Goal: Task Accomplishment & Management: Use online tool/utility

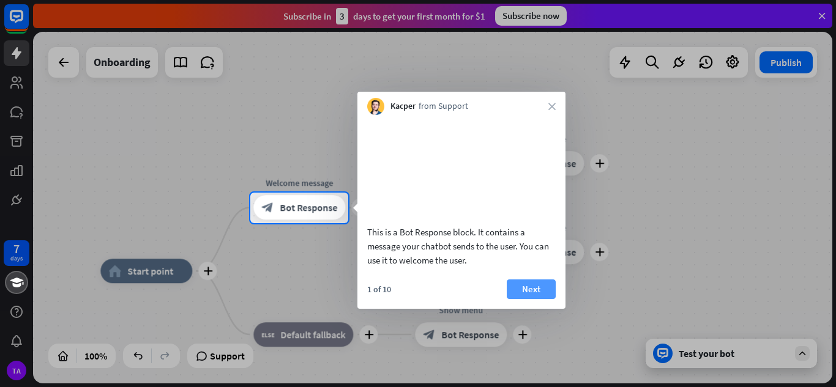
click at [537, 298] on button "Next" at bounding box center [531, 290] width 49 height 20
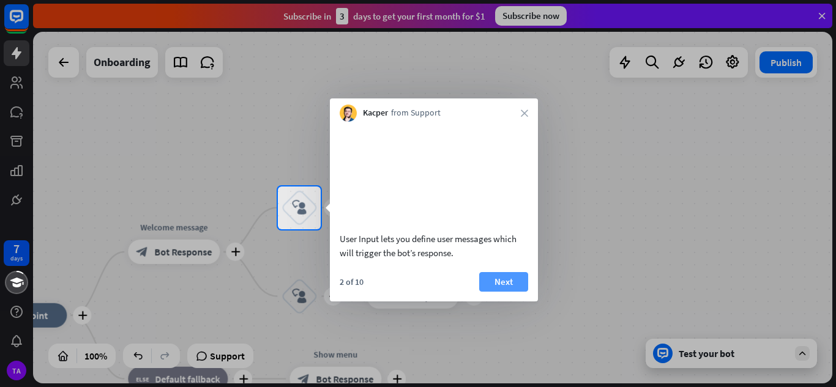
click at [515, 292] on button "Next" at bounding box center [503, 282] width 49 height 20
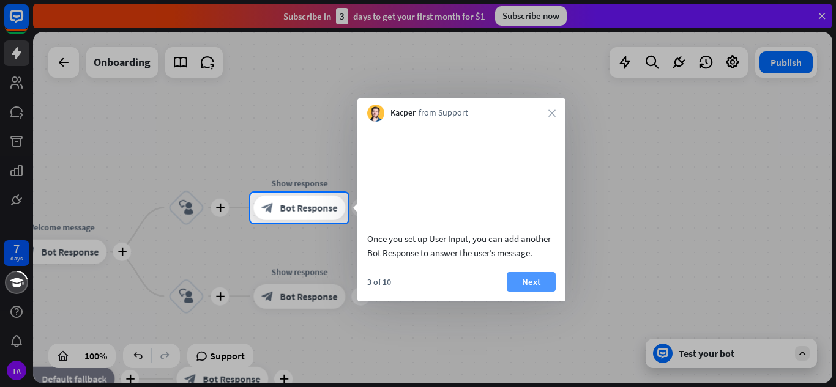
click at [524, 292] on button "Next" at bounding box center [531, 282] width 49 height 20
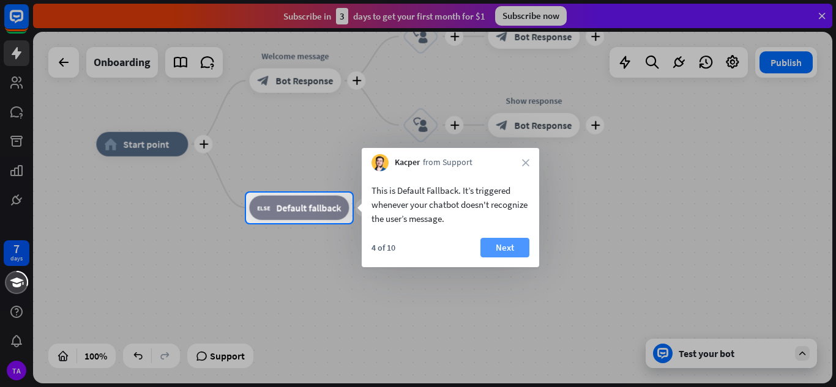
click at [520, 245] on button "Next" at bounding box center [504, 248] width 49 height 20
click at [520, 245] on div "plus home_2 Start point plus Welcome message block_bot_response Bot Response pl…" at bounding box center [495, 320] width 799 height 352
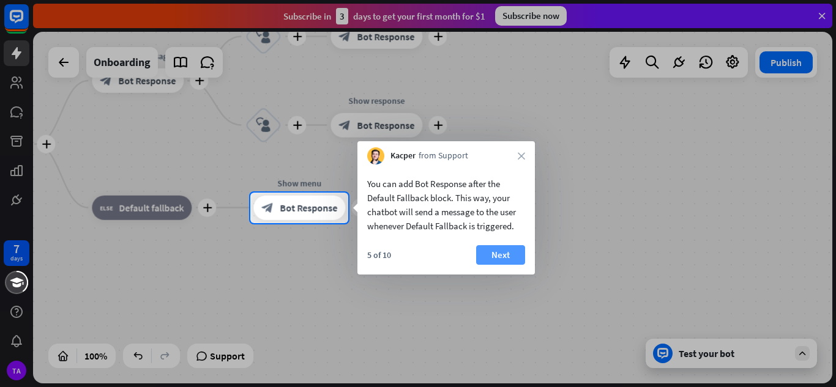
click at [512, 255] on button "Next" at bounding box center [500, 255] width 49 height 20
click at [512, 255] on div "plus home_2 Start point plus Welcome message block_bot_response Bot Response pl…" at bounding box center [338, 320] width 799 height 352
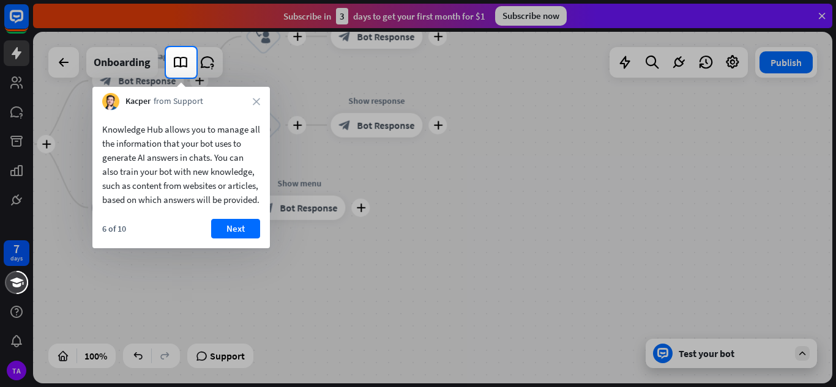
click at [253, 97] on div "Kacper from Support close" at bounding box center [180, 98] width 177 height 23
click at [258, 101] on icon "close" at bounding box center [256, 101] width 7 height 7
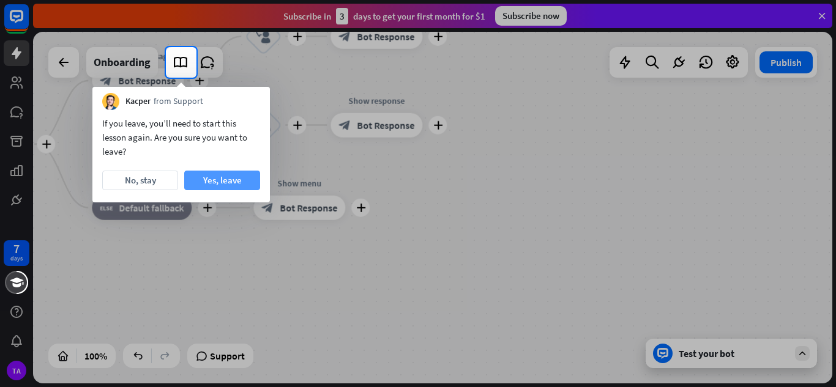
click at [221, 180] on button "Yes, leave" at bounding box center [222, 181] width 76 height 20
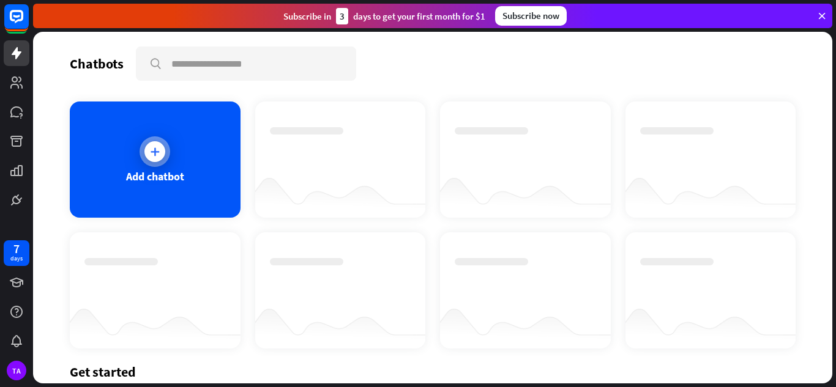
click at [156, 150] on icon at bounding box center [155, 152] width 12 height 12
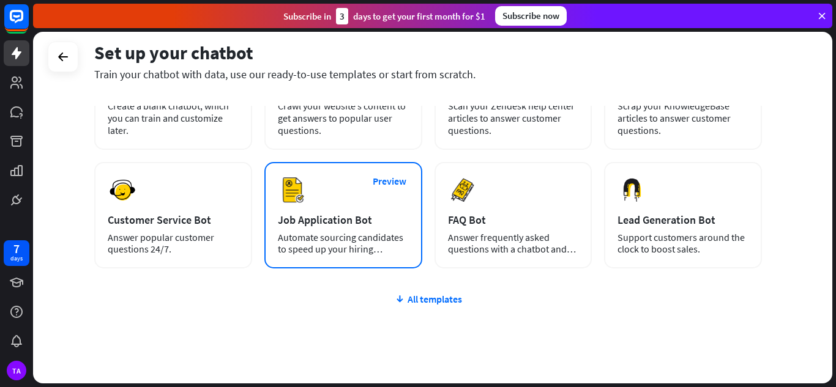
scroll to position [61, 0]
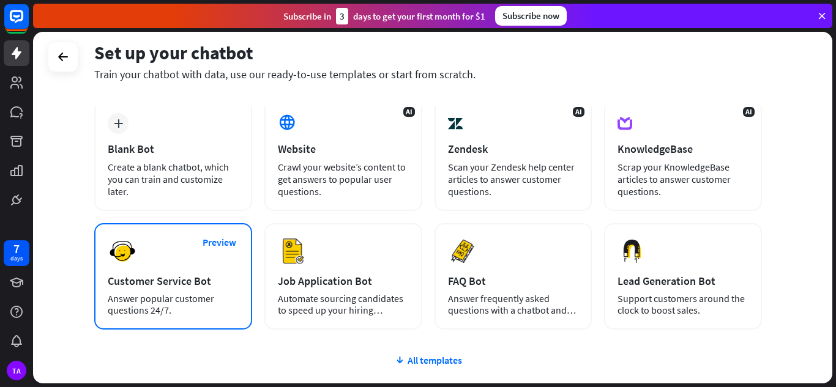
click at [188, 266] on div "Preview Customer Service Bot Answer popular customer questions 24/7." at bounding box center [173, 276] width 158 height 106
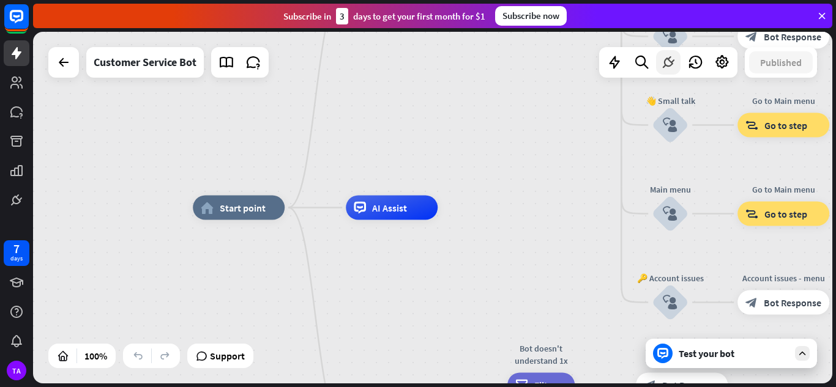
click at [666, 61] on icon at bounding box center [668, 62] width 16 height 16
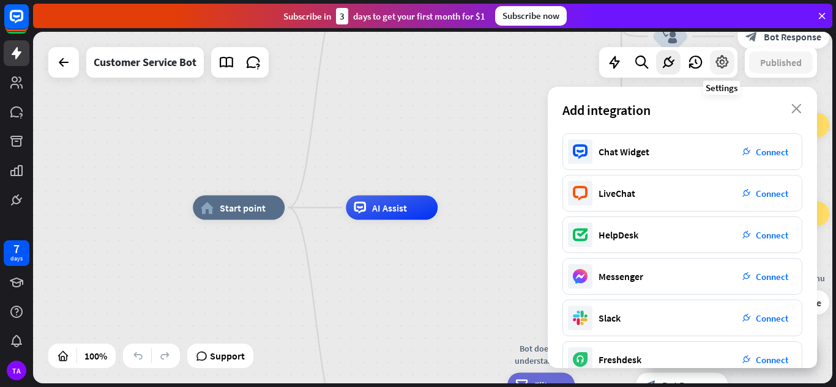
click at [721, 63] on icon at bounding box center [722, 62] width 16 height 16
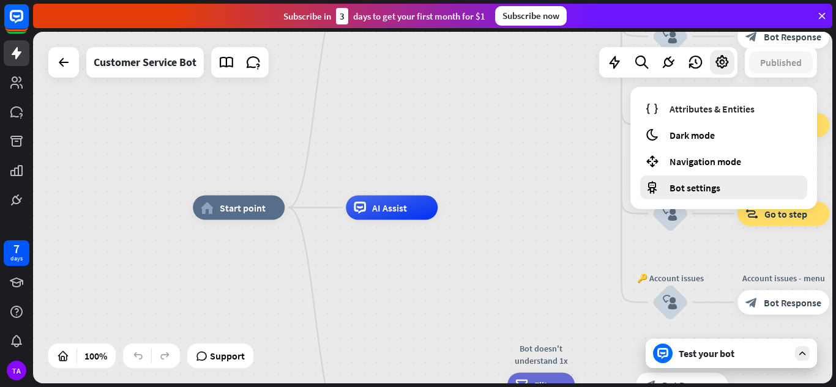
click at [699, 188] on span "Bot settings" at bounding box center [694, 188] width 51 height 12
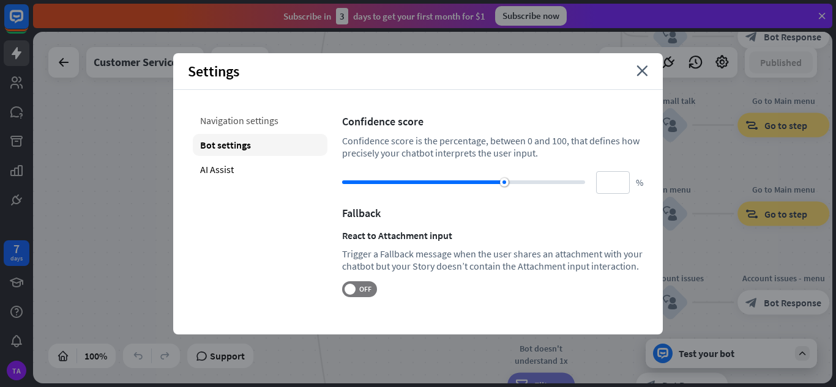
click at [275, 121] on div "Navigation settings" at bounding box center [260, 121] width 135 height 22
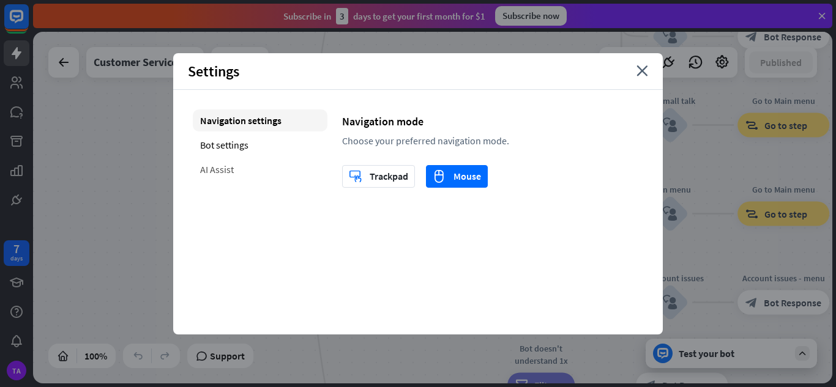
click at [249, 169] on div "AI Assist" at bounding box center [260, 169] width 135 height 22
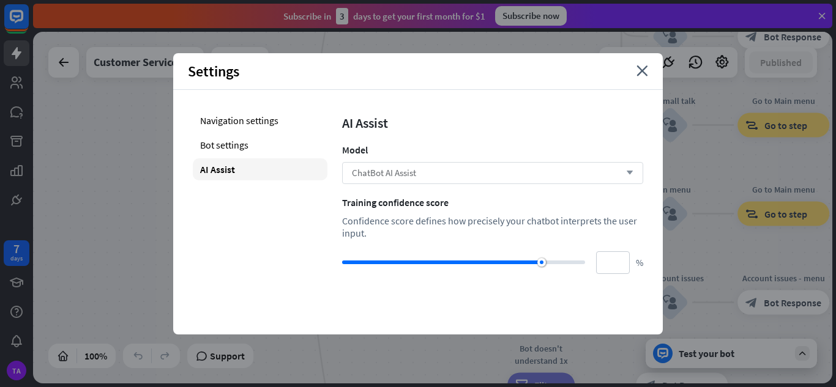
click at [445, 182] on div "ChatBot AI Assist arrow_down" at bounding box center [492, 173] width 301 height 22
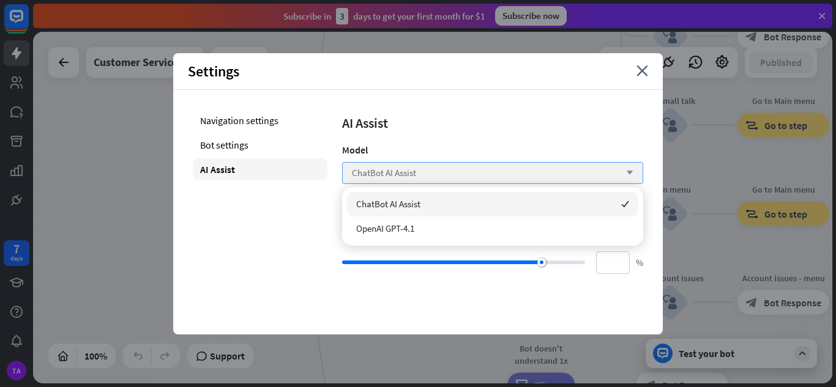
click at [448, 177] on div "ChatBot AI Assist arrow_down" at bounding box center [492, 173] width 301 height 22
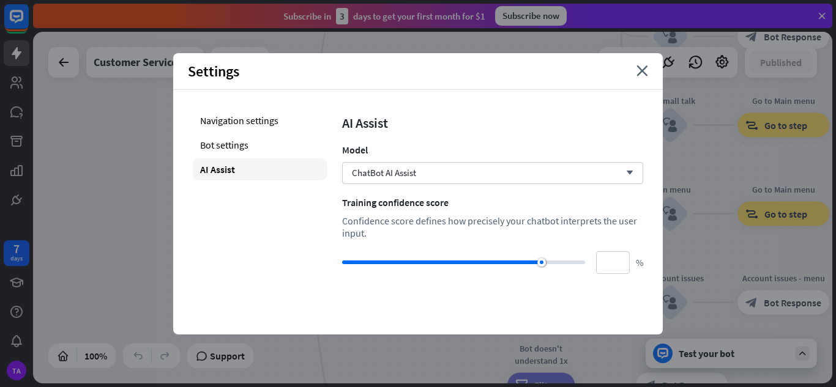
click at [567, 260] on div at bounding box center [463, 262] width 243 height 12
type input "**"
drag, startPoint x: 564, startPoint y: 263, endPoint x: 542, endPoint y: 262, distance: 22.7
click at [542, 262] on div at bounding box center [541, 262] width 9 height 9
click at [638, 69] on icon "close" at bounding box center [642, 70] width 12 height 11
